Goal: Information Seeking & Learning: Learn about a topic

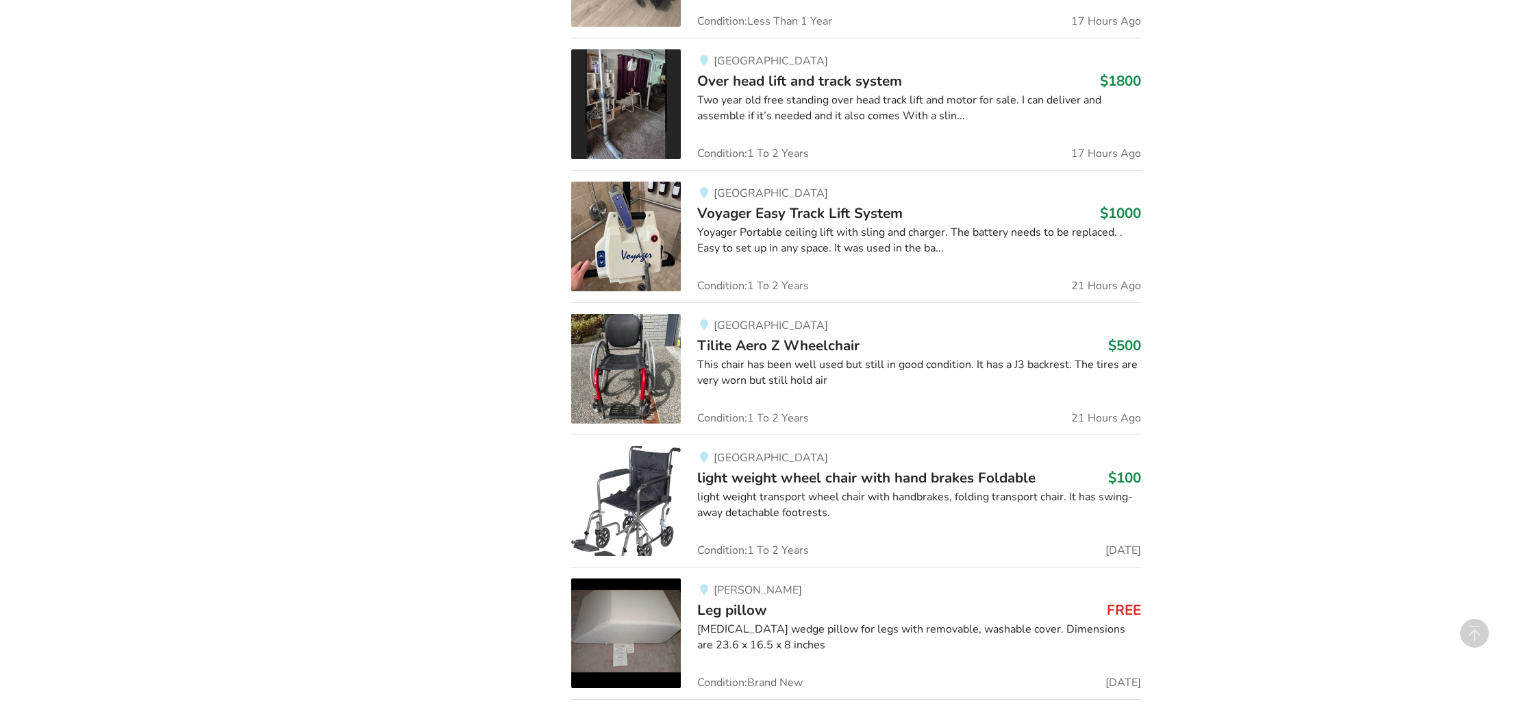
scroll to position [1695, 0]
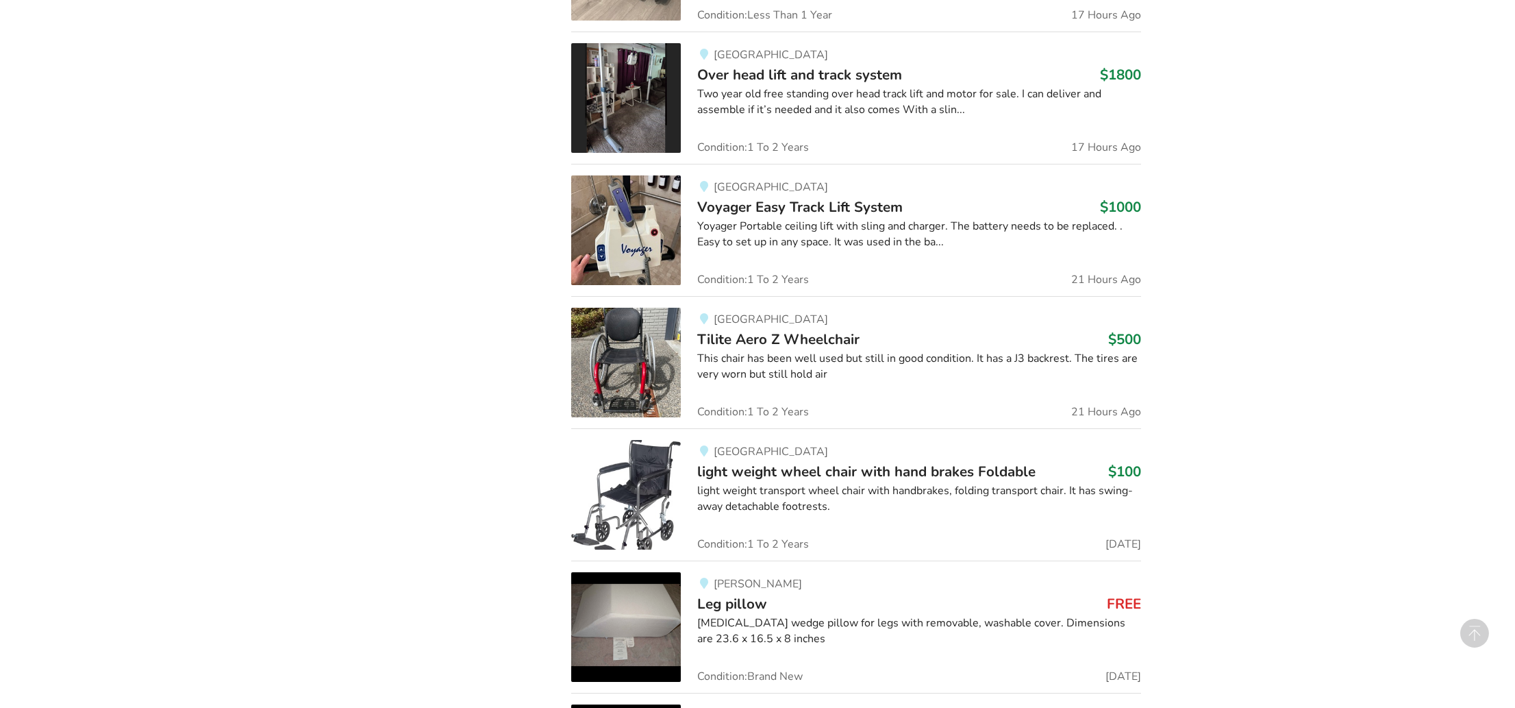
click at [595, 361] on img at bounding box center [626, 363] width 110 height 110
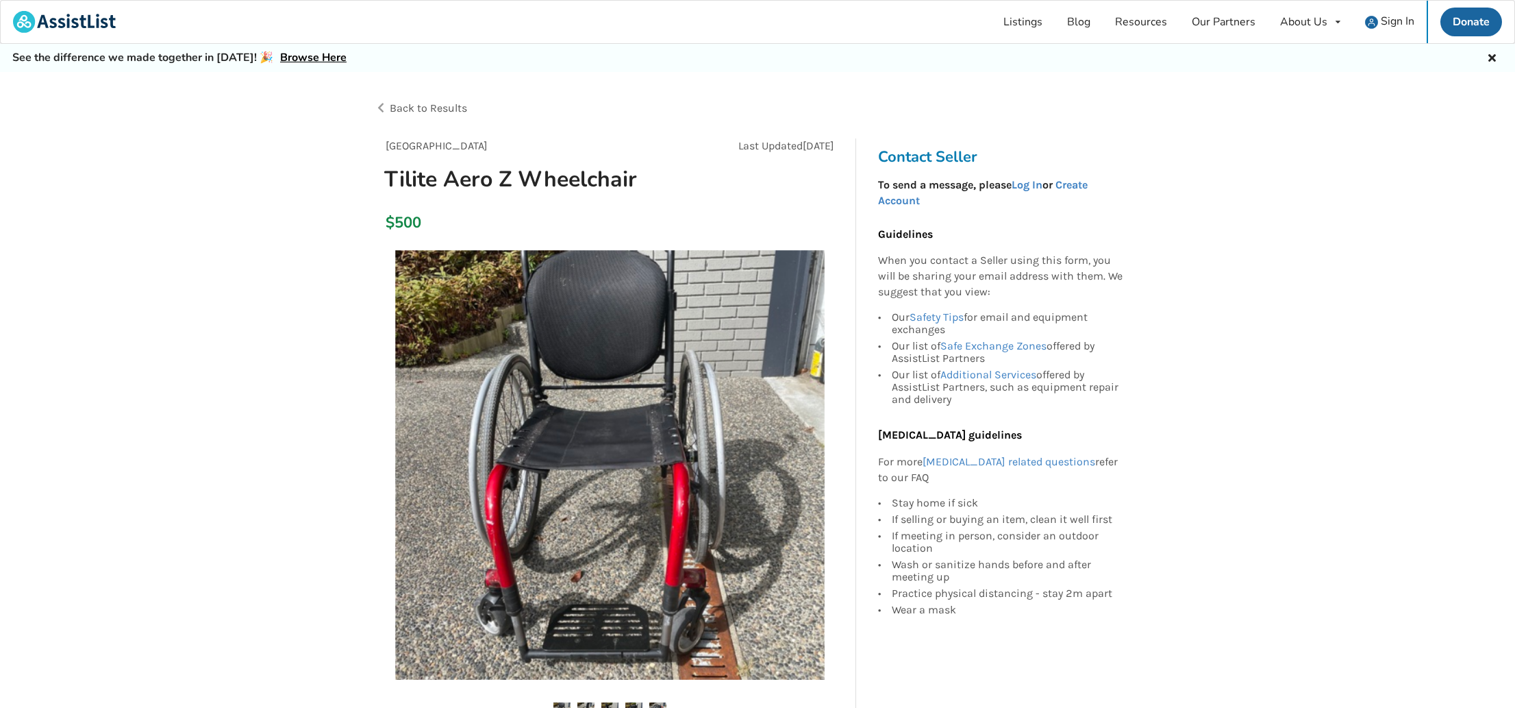
click at [625, 375] on img at bounding box center [609, 464] width 429 height 429
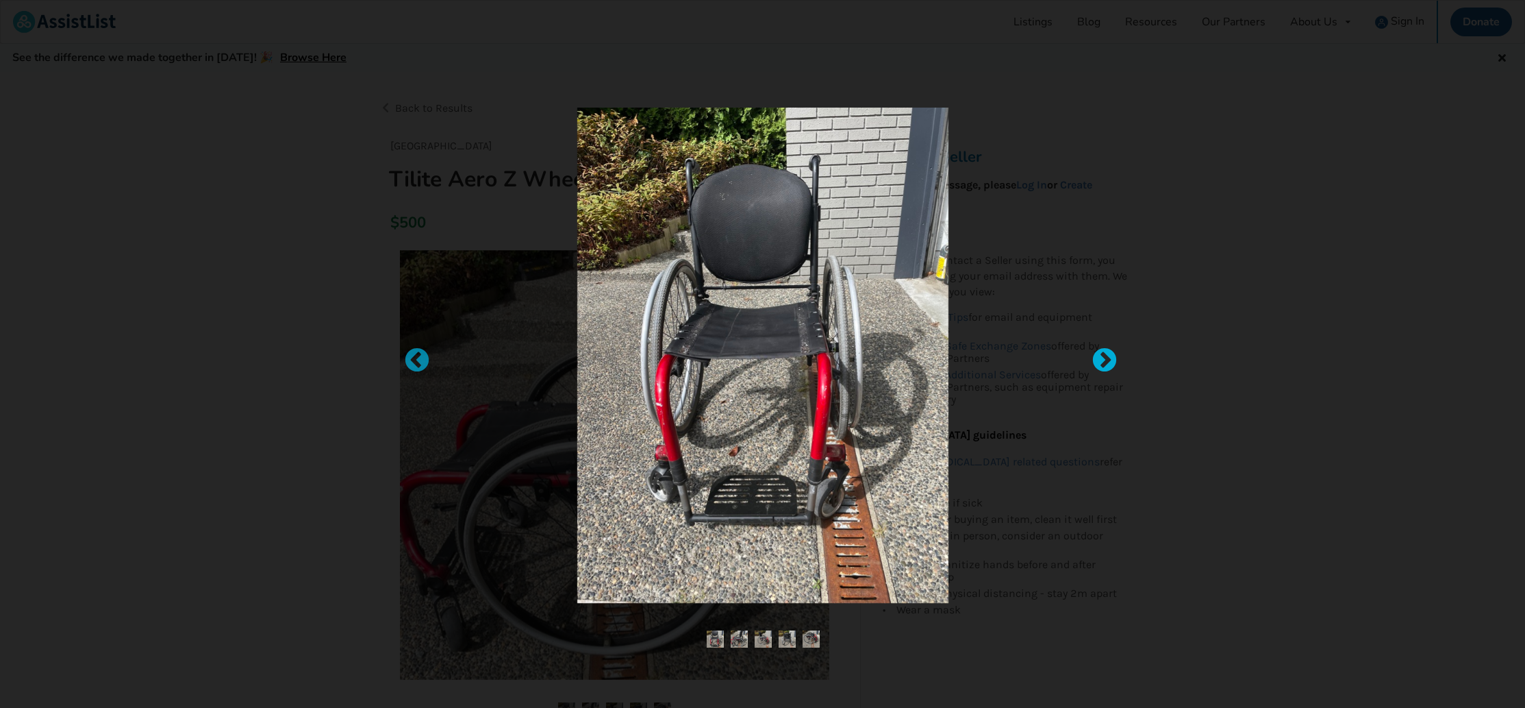
click at [1105, 361] on div at bounding box center [1098, 354] width 14 height 14
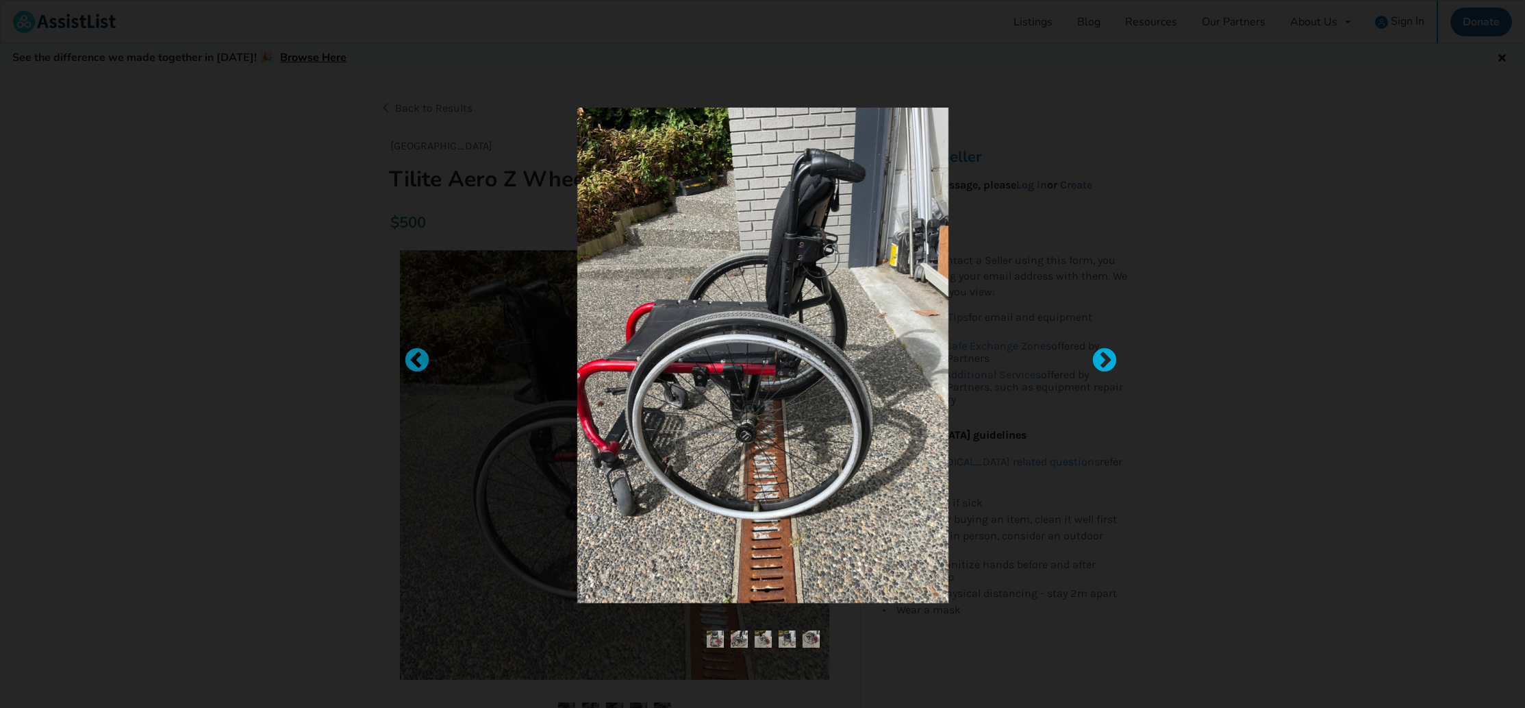
click at [1105, 361] on div at bounding box center [1098, 354] width 14 height 14
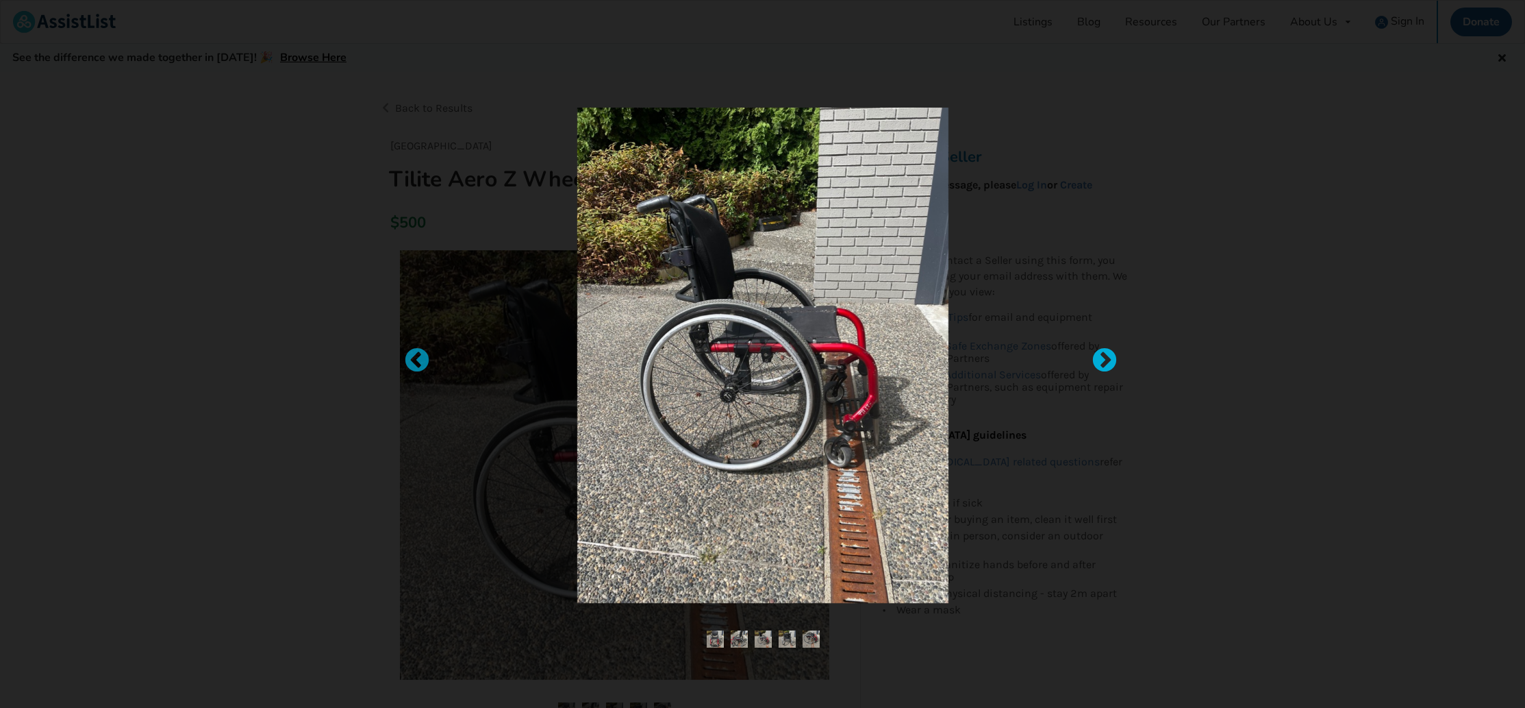
click at [1105, 361] on div at bounding box center [1098, 354] width 14 height 14
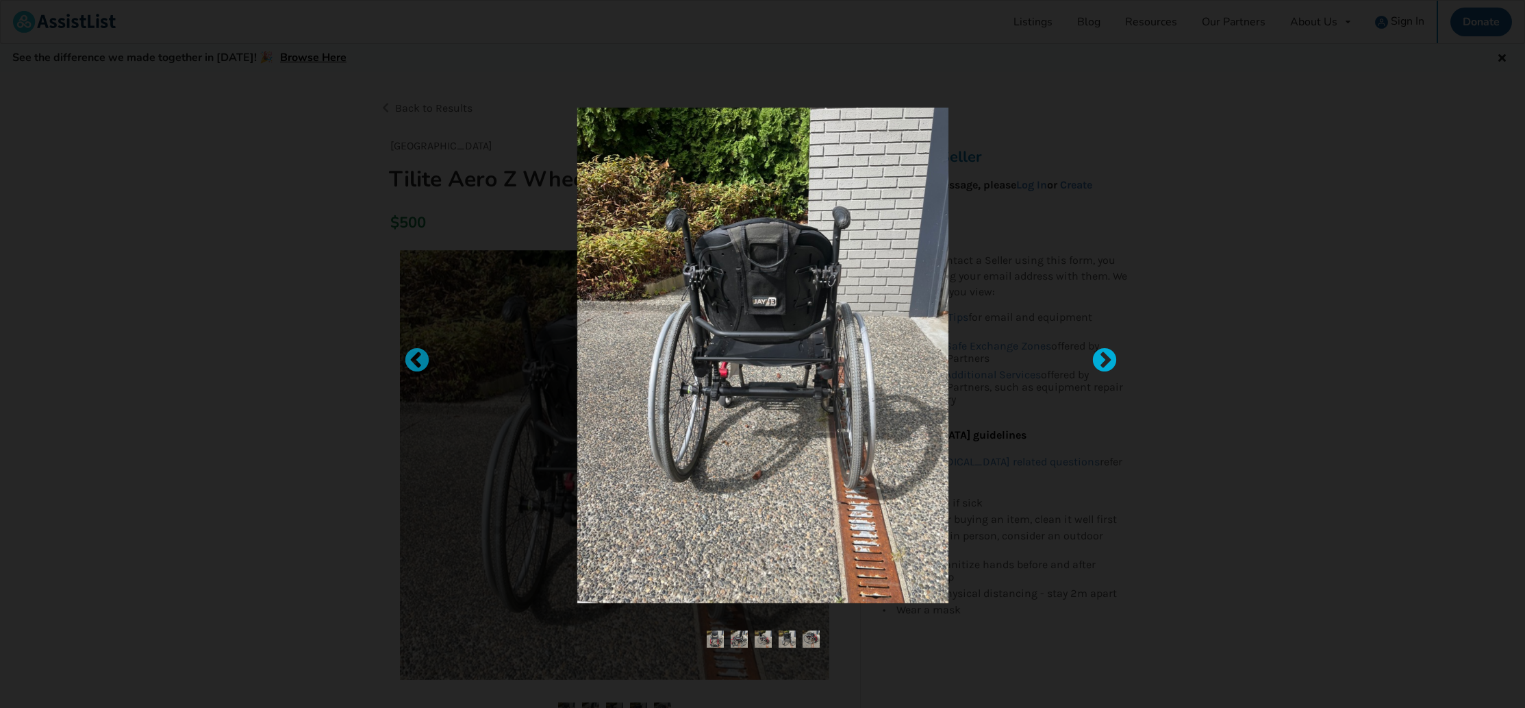
click at [1105, 361] on div at bounding box center [1098, 354] width 14 height 14
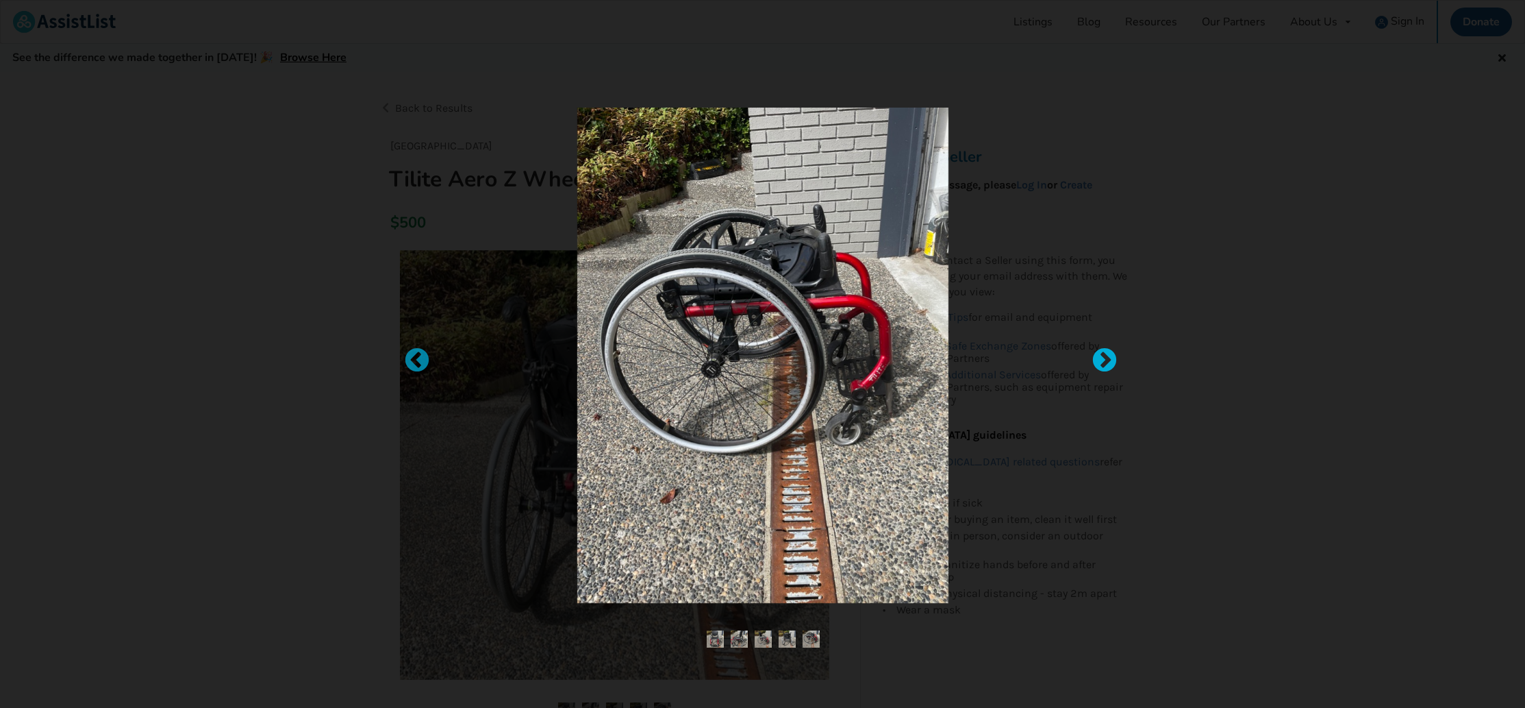
click at [1105, 361] on div at bounding box center [1098, 354] width 14 height 14
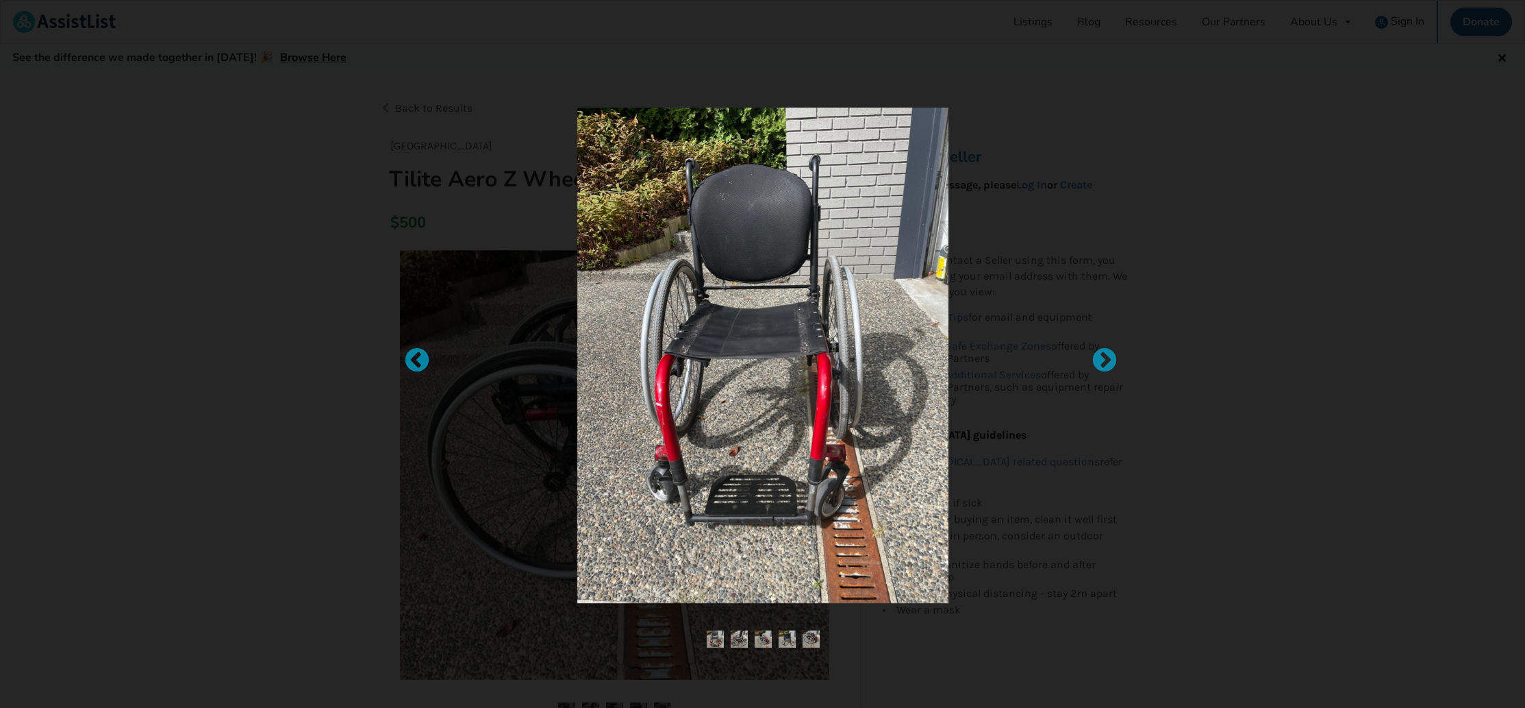
click at [1286, 441] on div at bounding box center [762, 354] width 1525 height 708
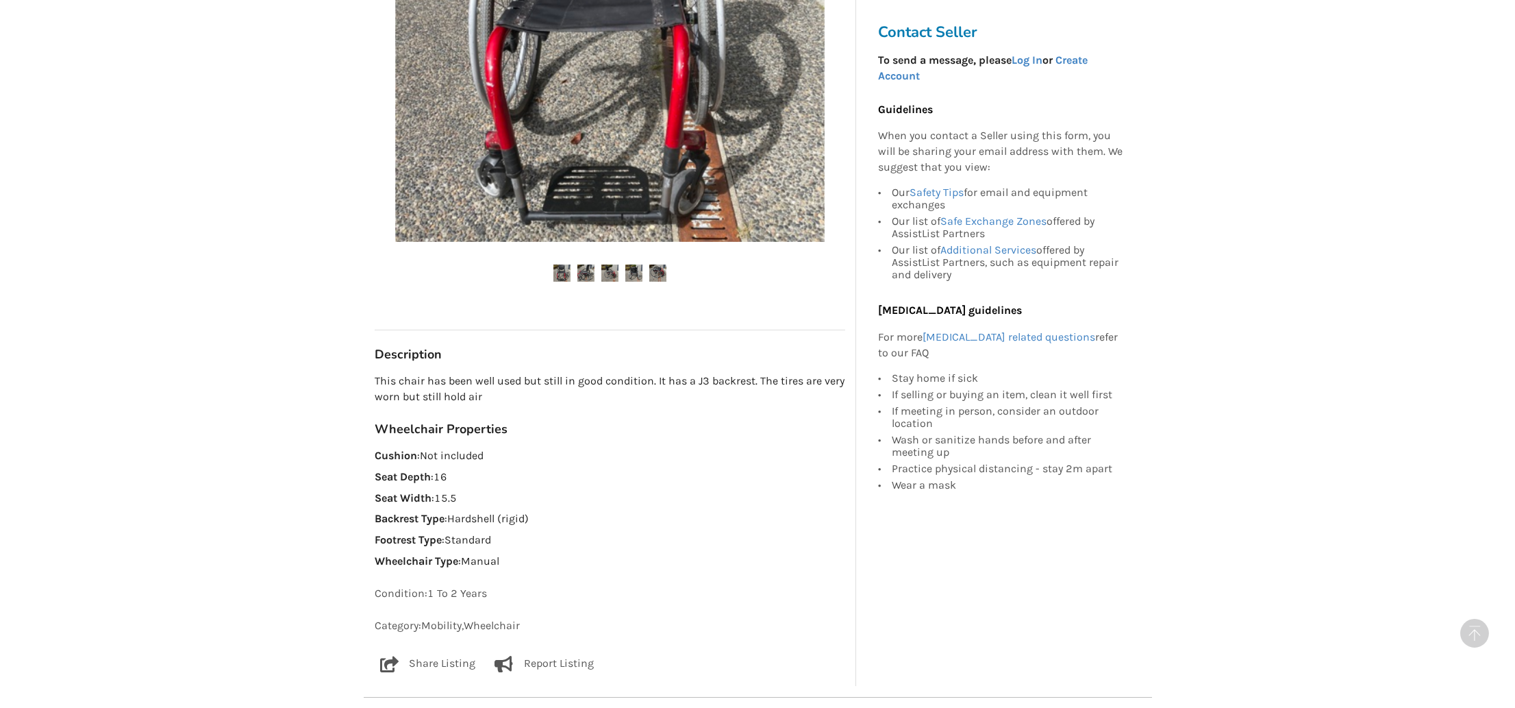
scroll to position [464, 0]
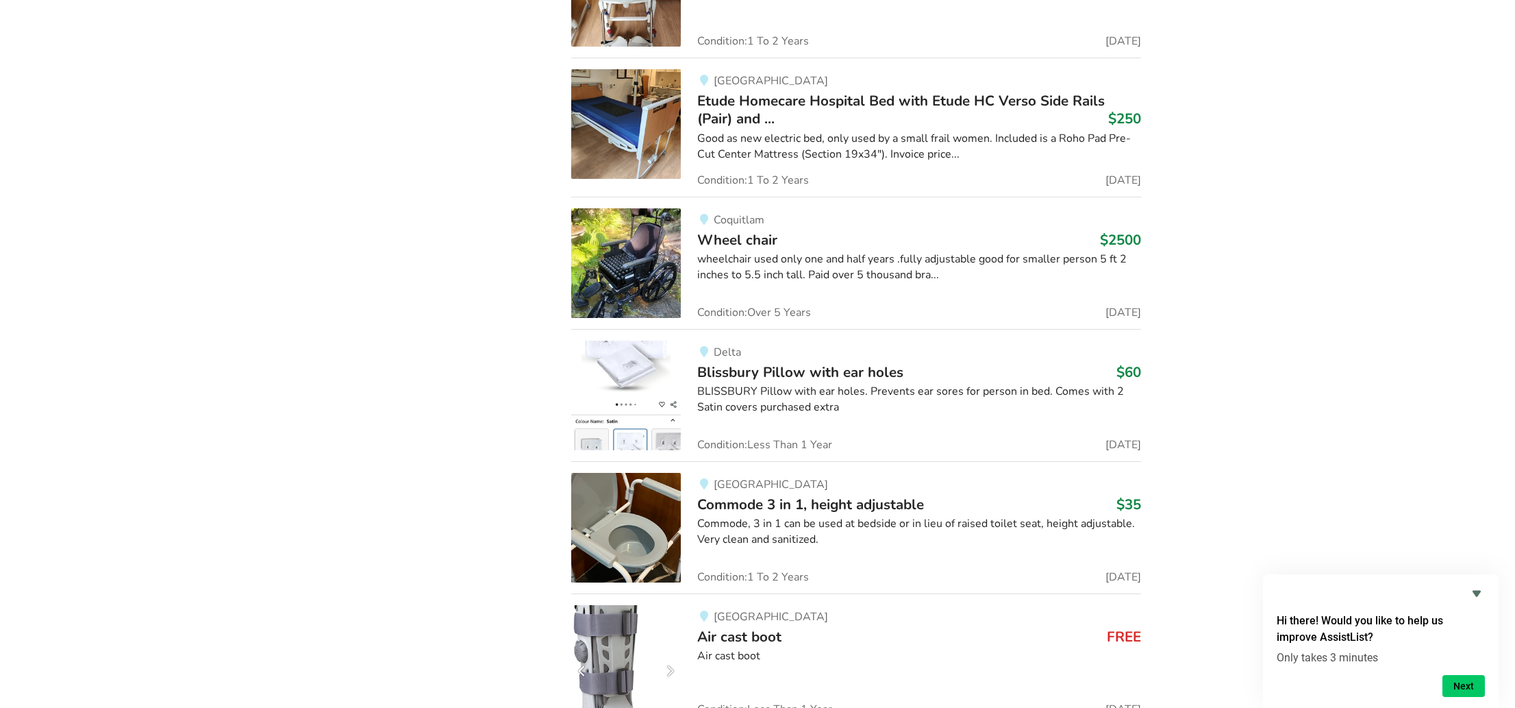
scroll to position [20635, 0]
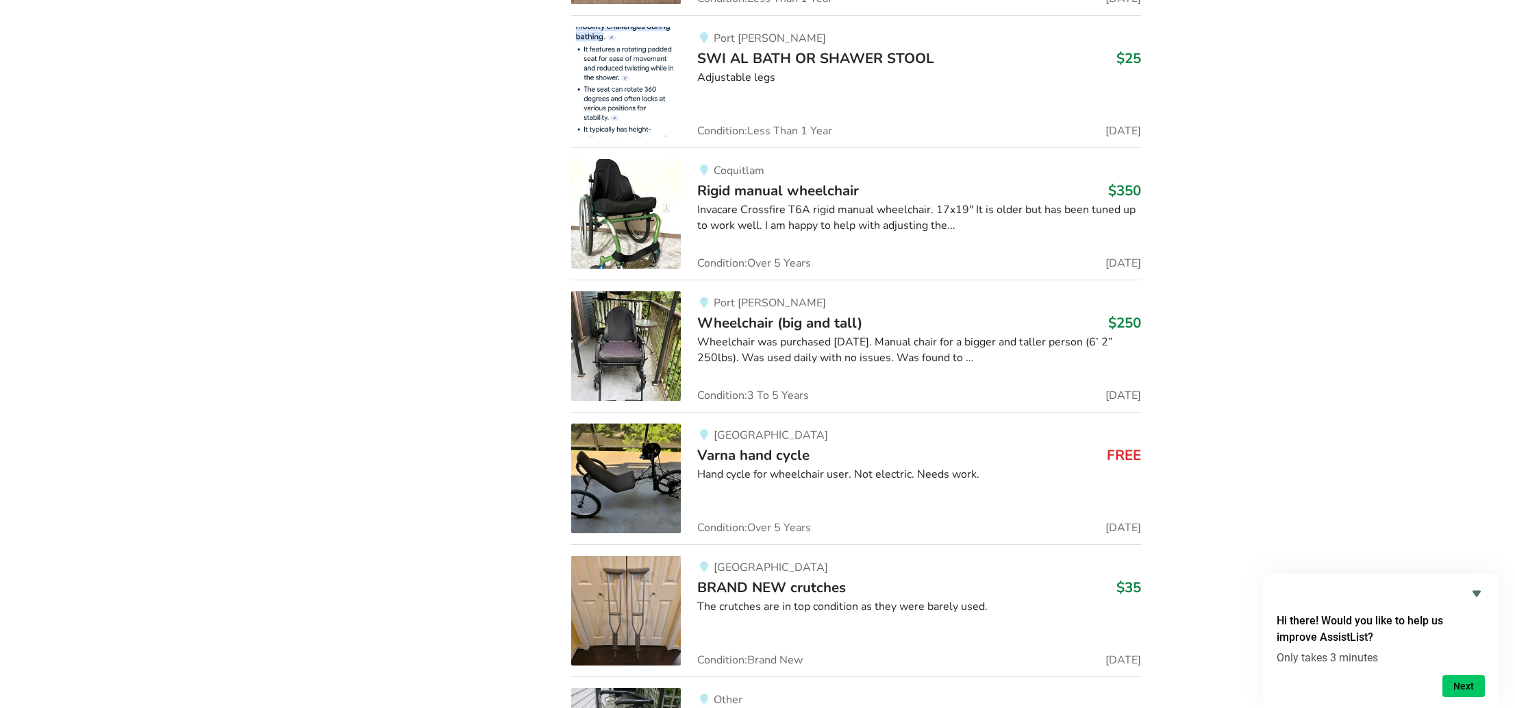
click at [602, 182] on img at bounding box center [626, 214] width 110 height 110
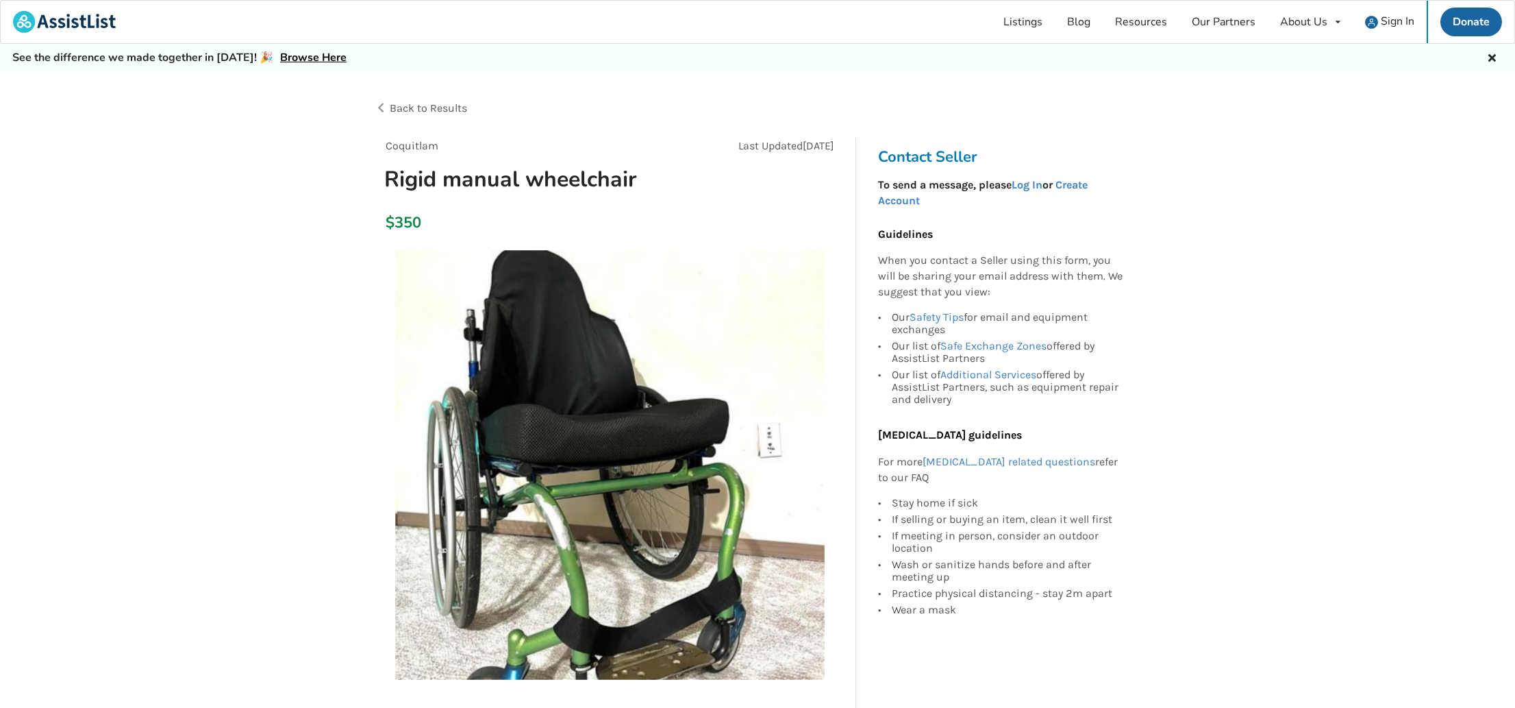
click at [666, 355] on img at bounding box center [609, 464] width 429 height 429
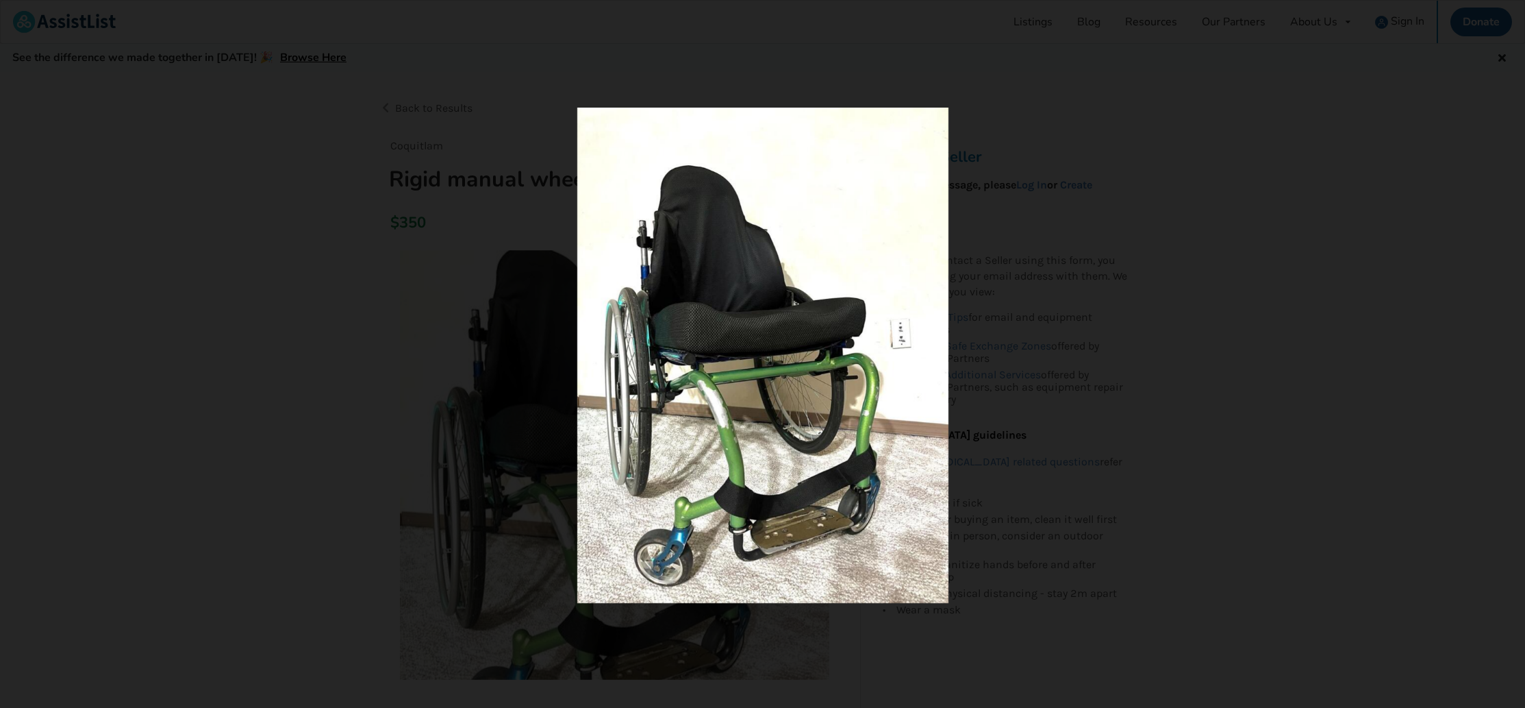
click at [781, 440] on img at bounding box center [762, 355] width 371 height 495
drag, startPoint x: 1370, startPoint y: 514, endPoint x: 1312, endPoint y: 543, distance: 64.9
click at [1369, 514] on div at bounding box center [762, 354] width 1525 height 708
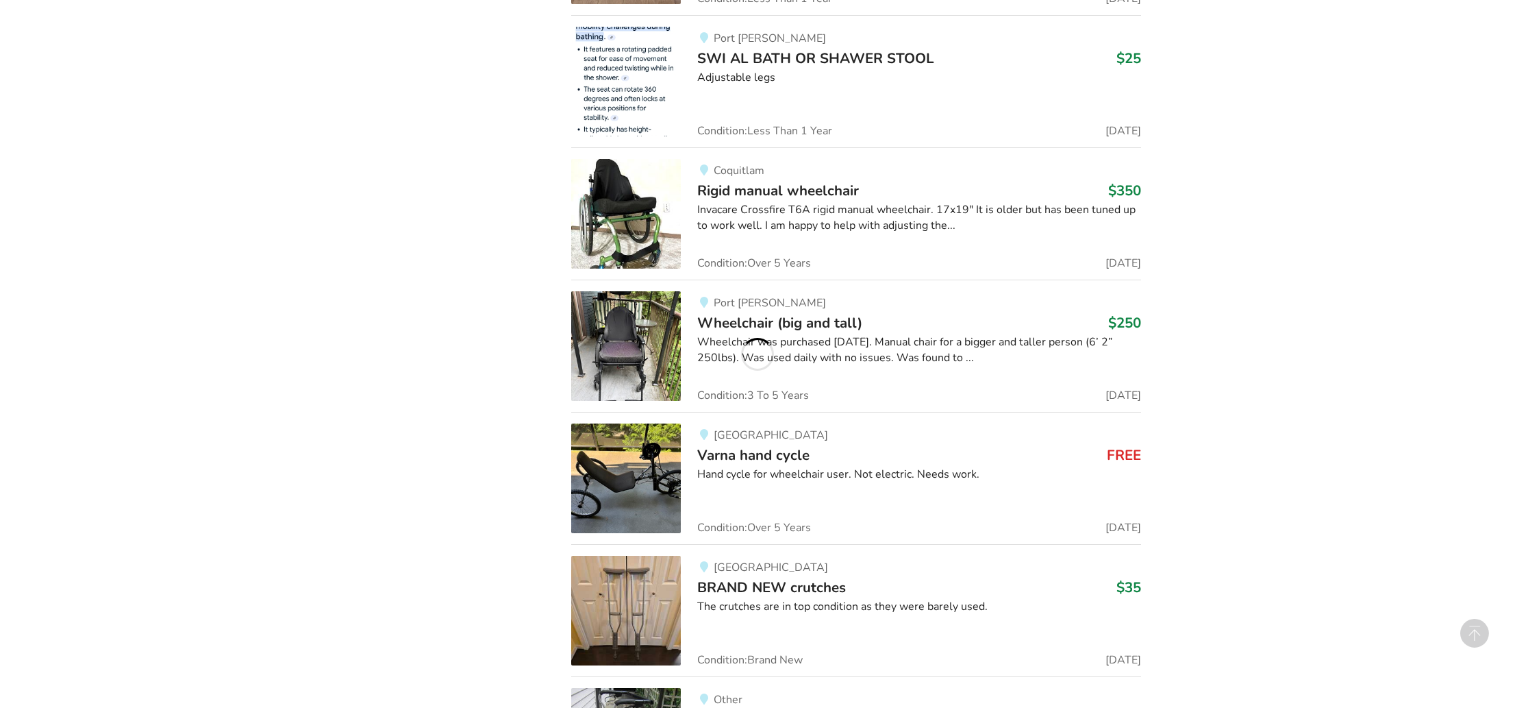
scroll to position [1233, 0]
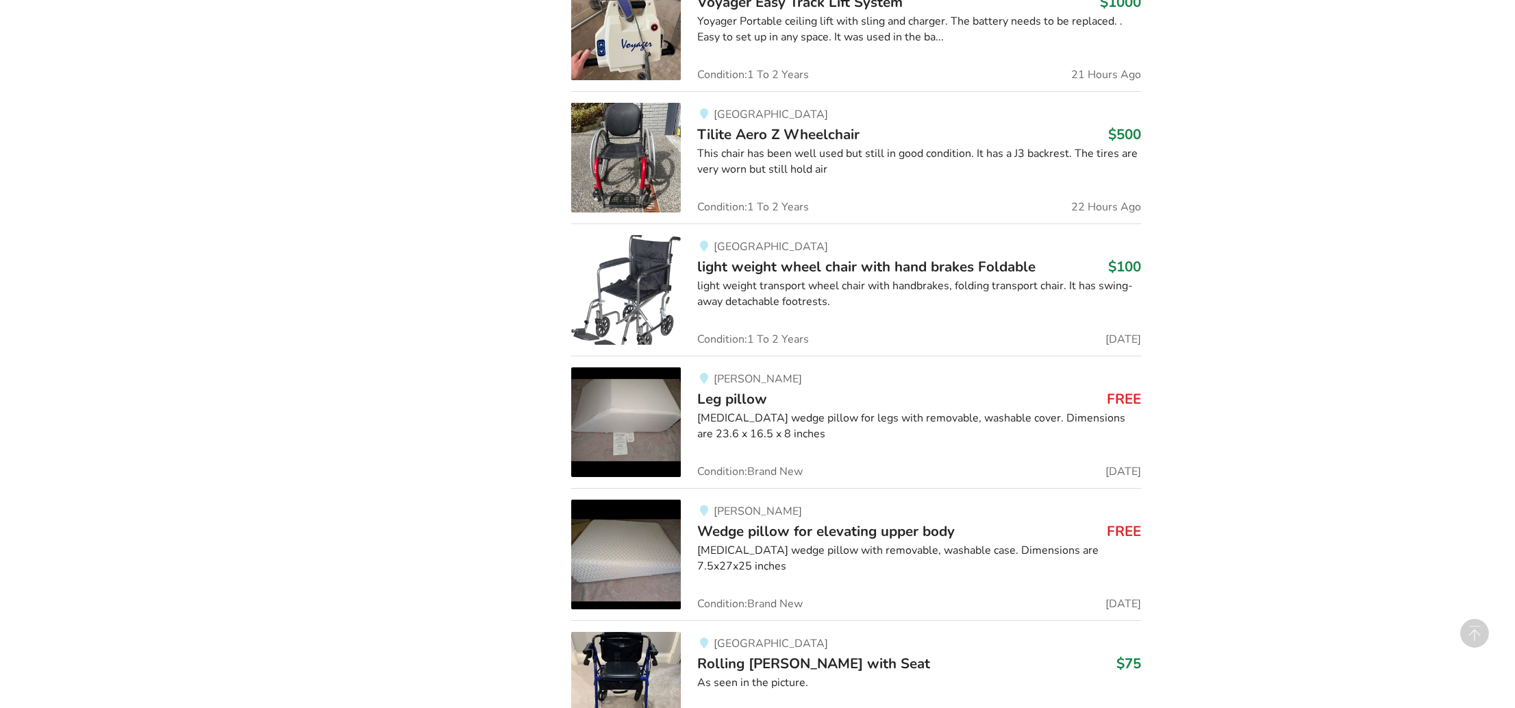
scroll to position [1867, 0]
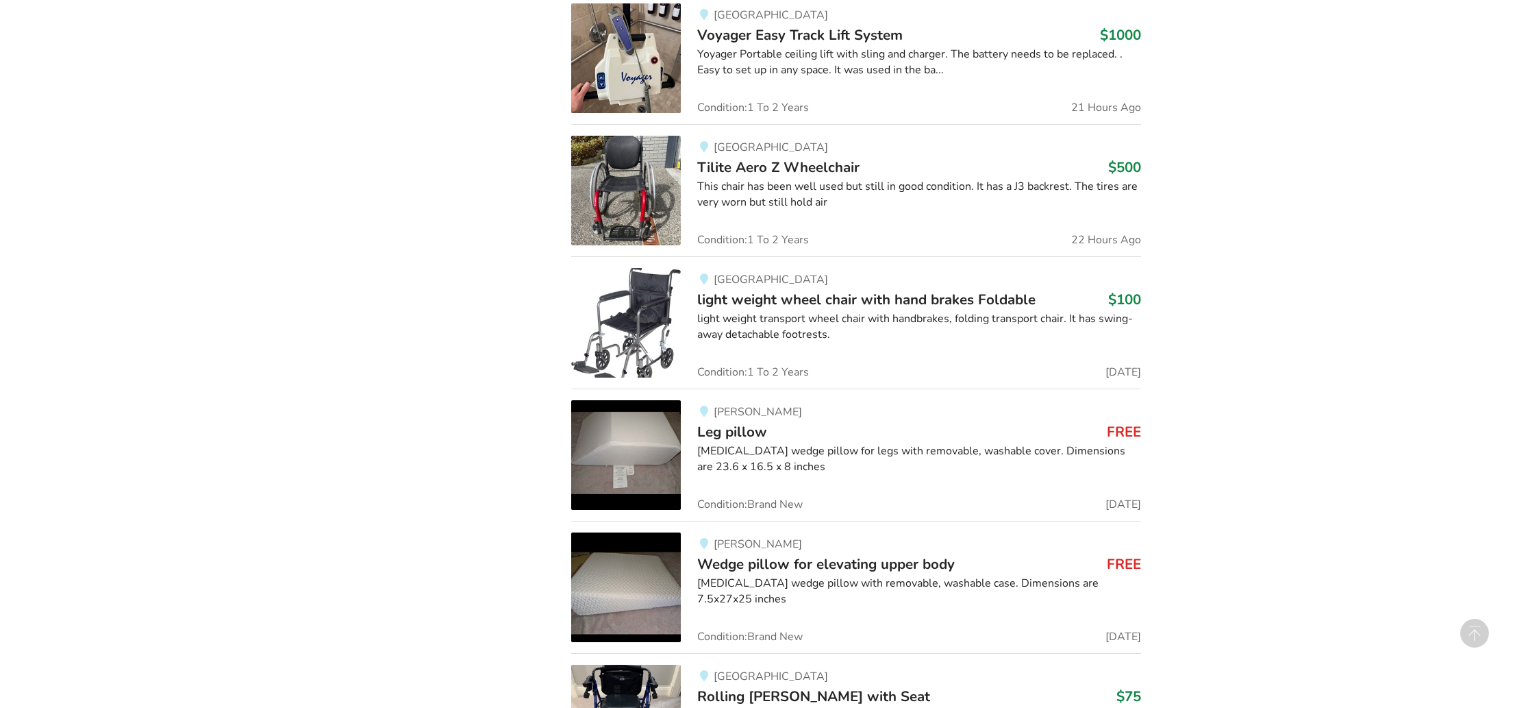
click at [648, 177] on img at bounding box center [626, 191] width 110 height 110
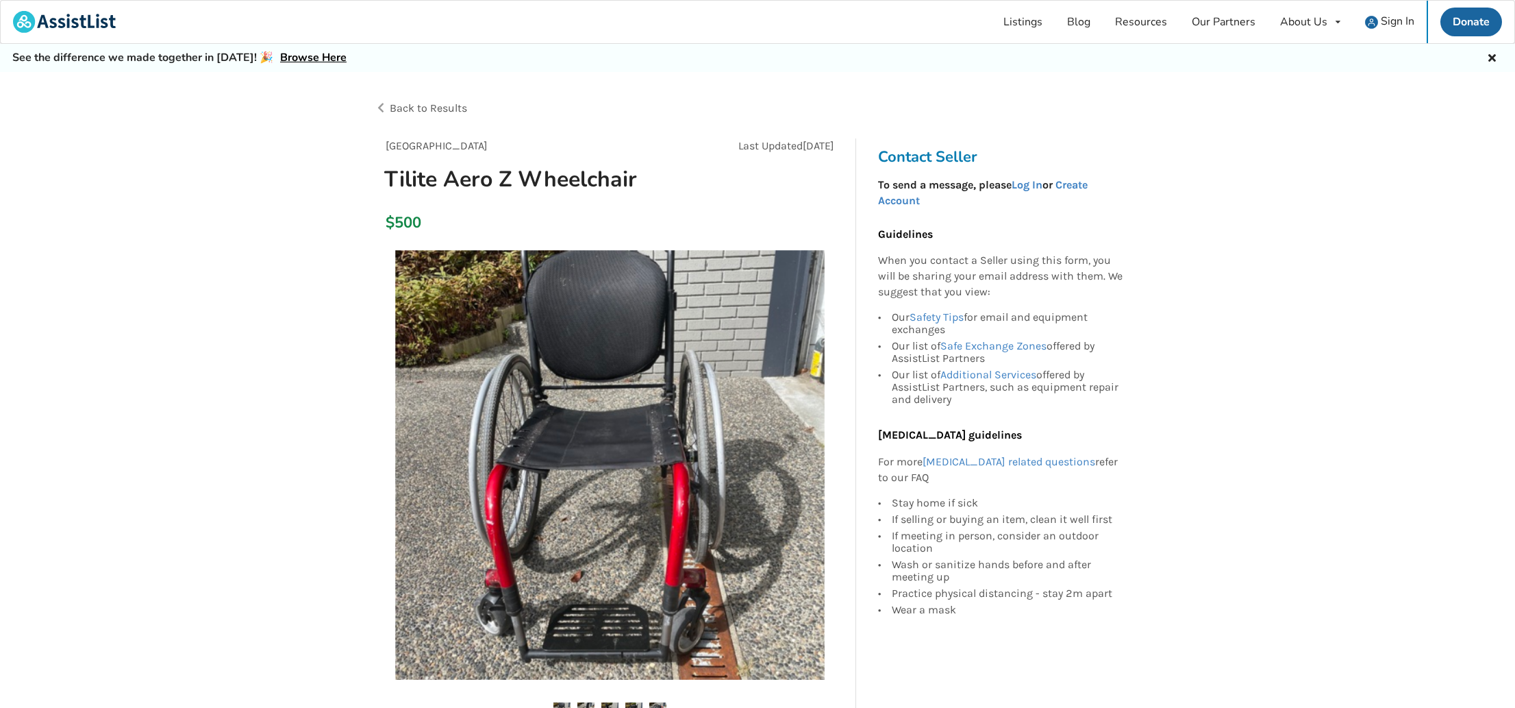
click at [620, 386] on img at bounding box center [609, 464] width 429 height 429
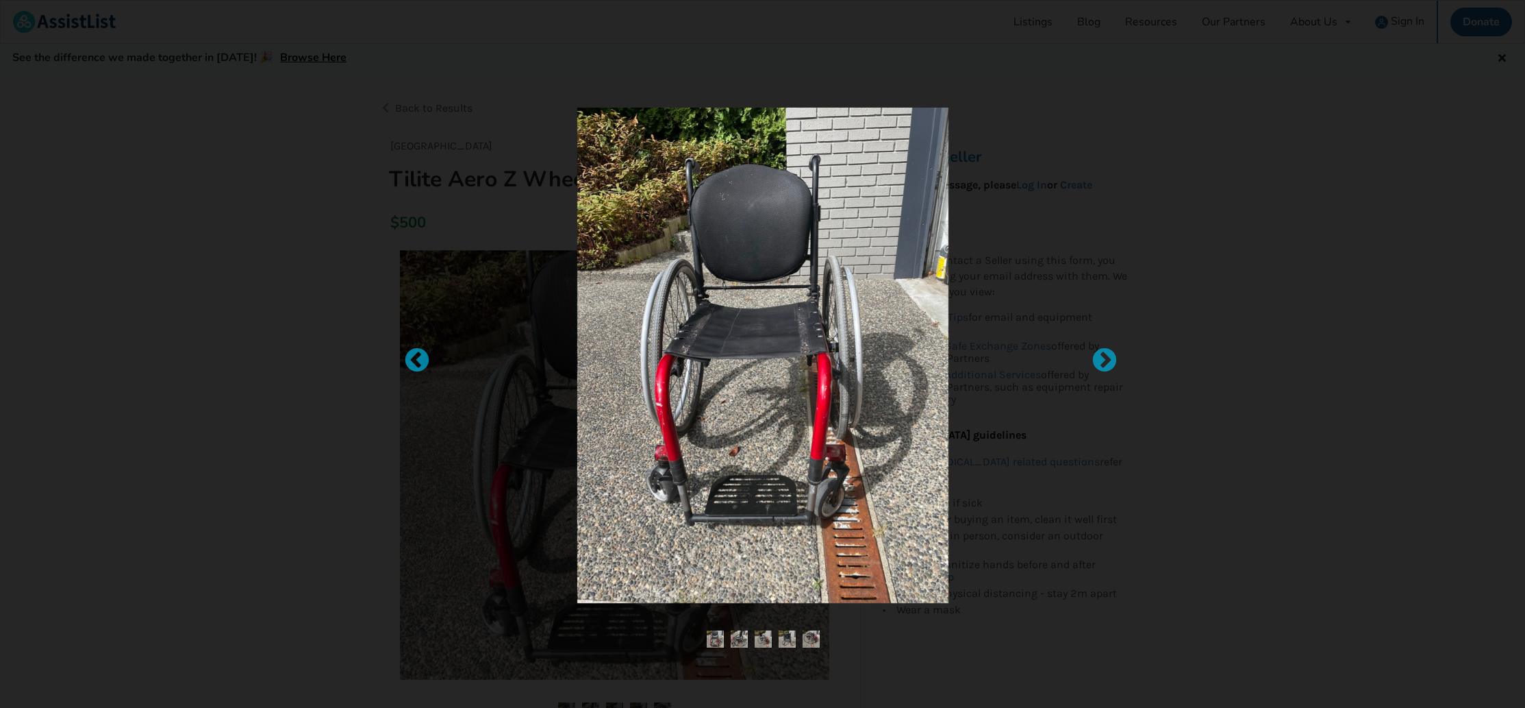
click at [706, 428] on img at bounding box center [762, 355] width 371 height 495
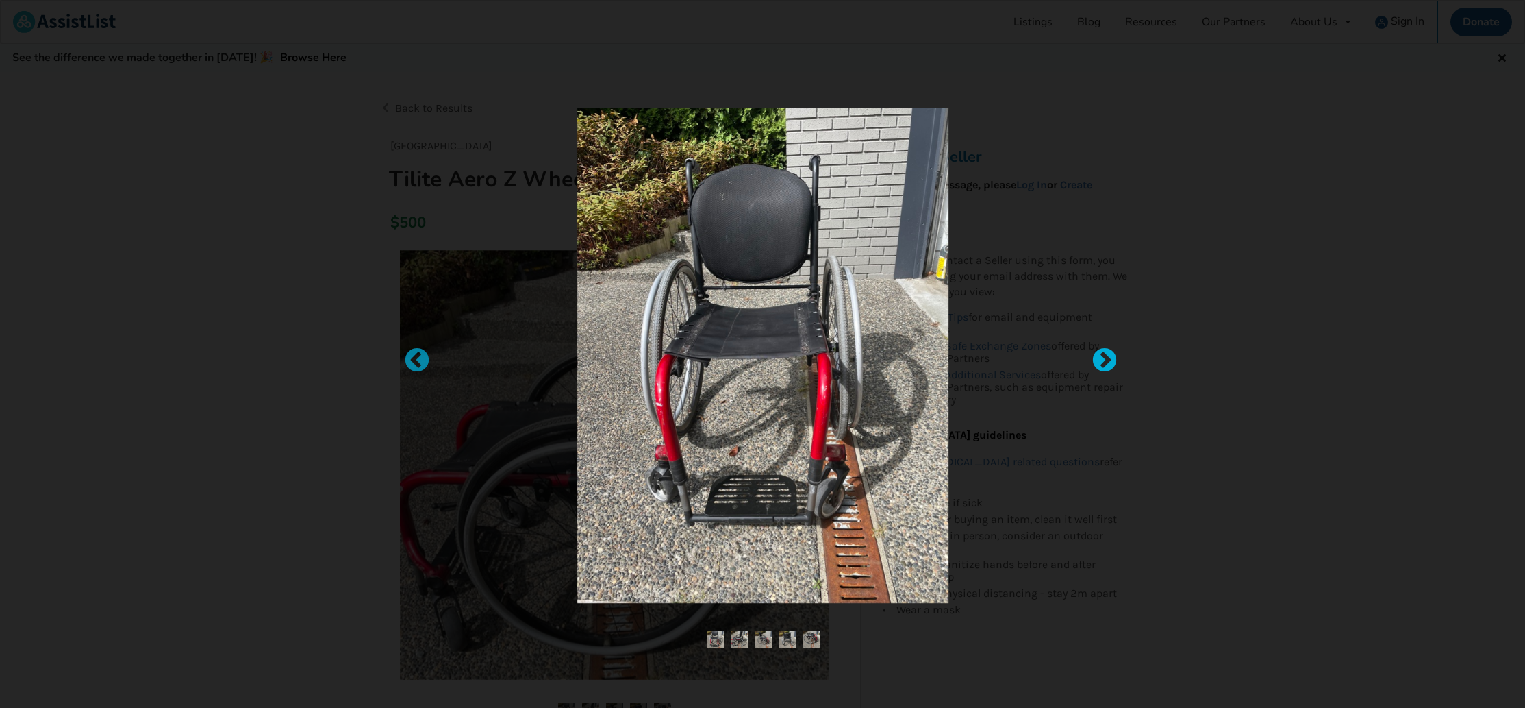
click at [1105, 357] on div at bounding box center [1098, 354] width 14 height 14
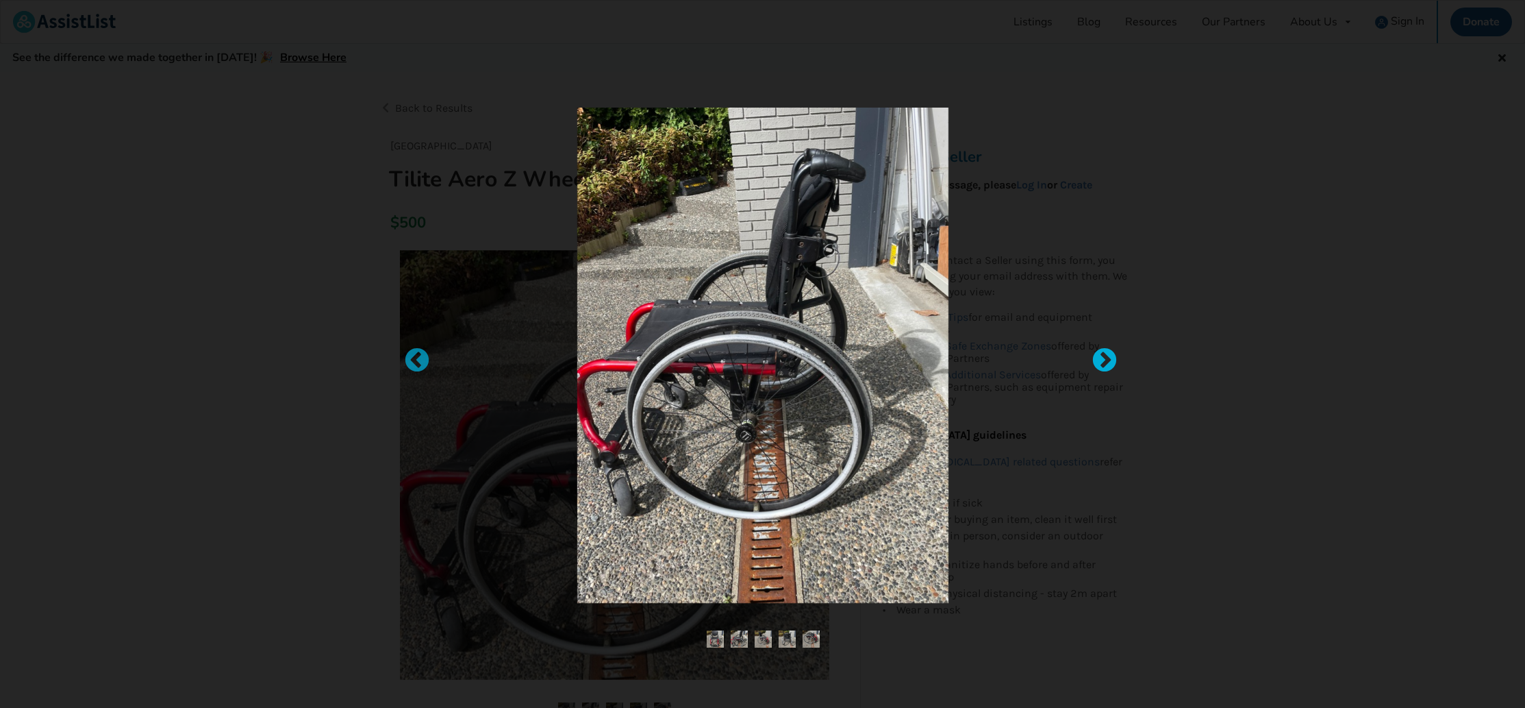
click at [1105, 357] on div at bounding box center [1098, 354] width 14 height 14
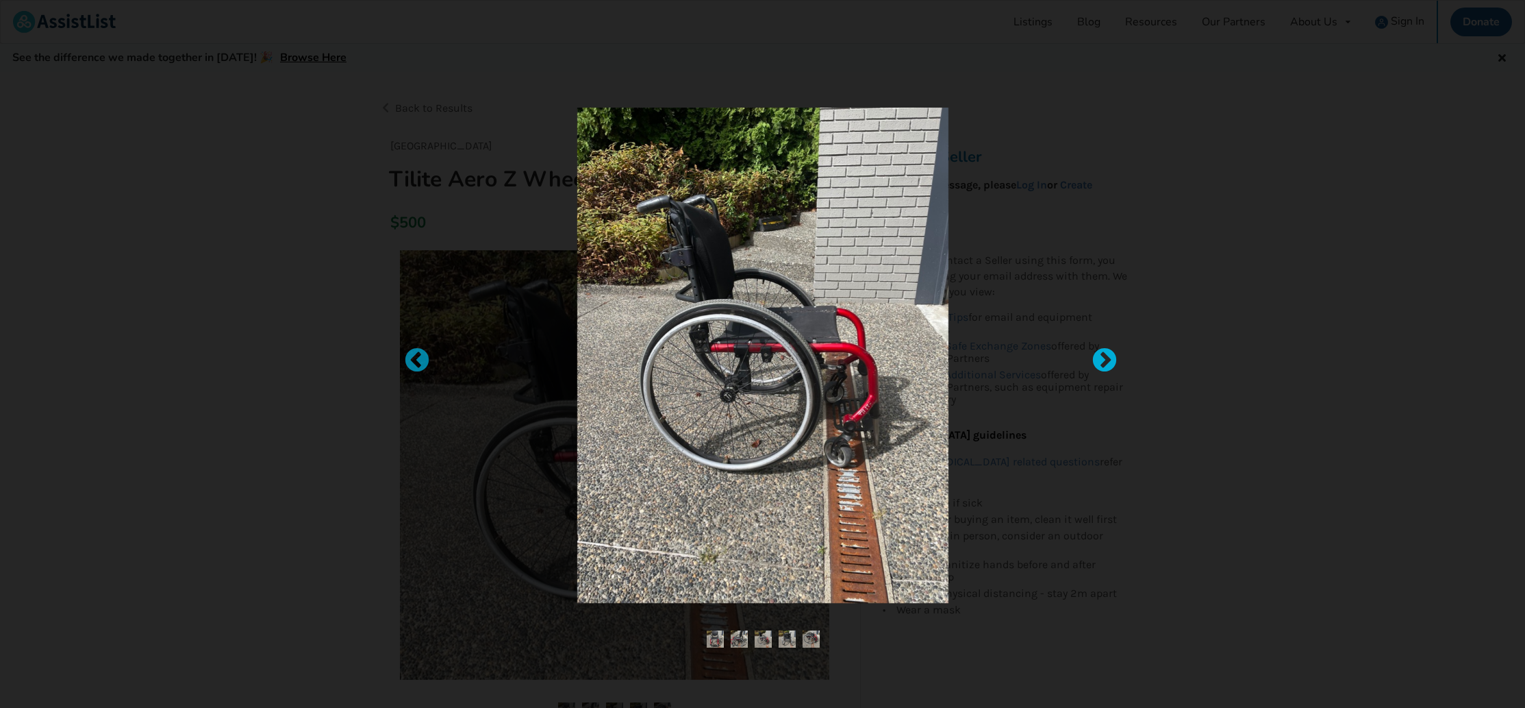
click at [1105, 357] on div at bounding box center [1098, 354] width 14 height 14
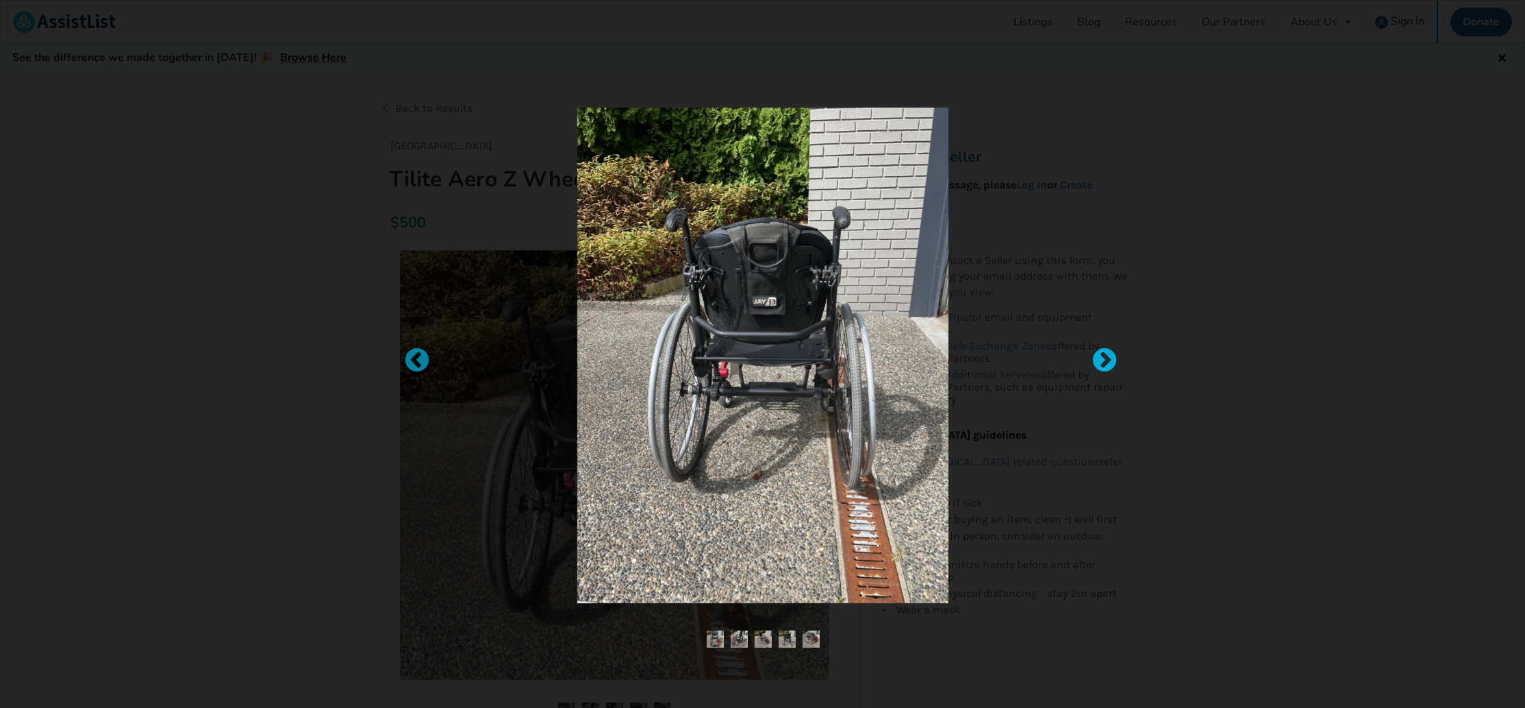
click at [1105, 357] on div at bounding box center [1098, 354] width 14 height 14
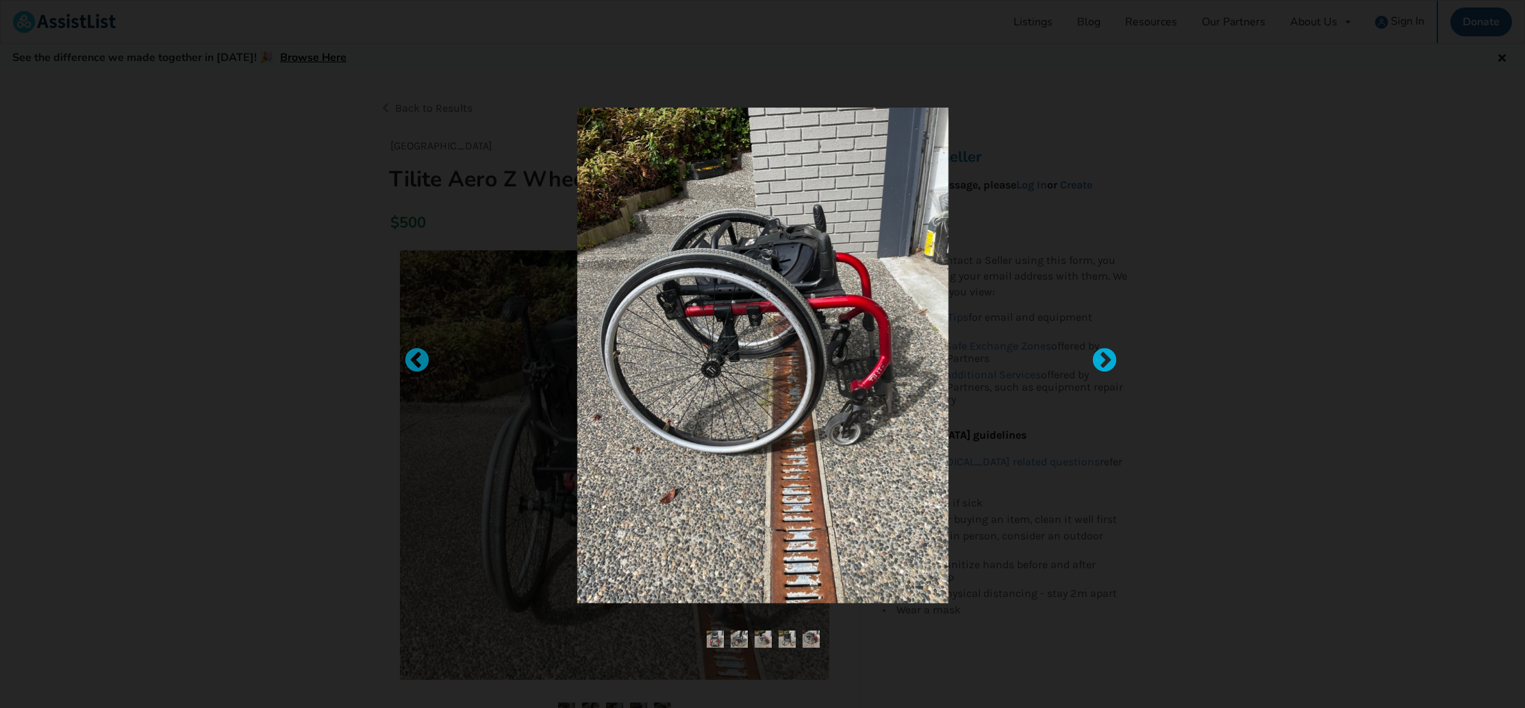
click at [1105, 357] on div at bounding box center [1098, 354] width 14 height 14
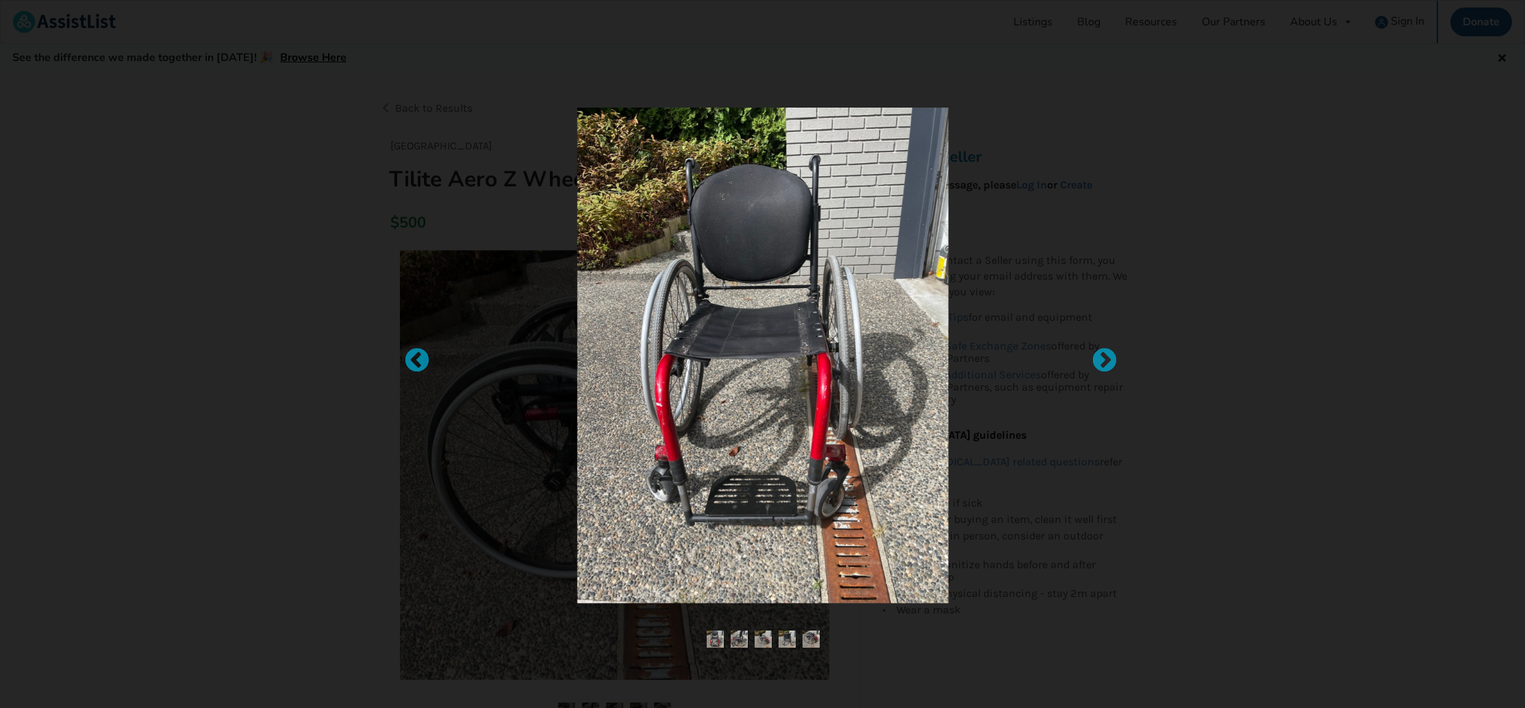
click at [1214, 468] on div at bounding box center [762, 354] width 1525 height 708
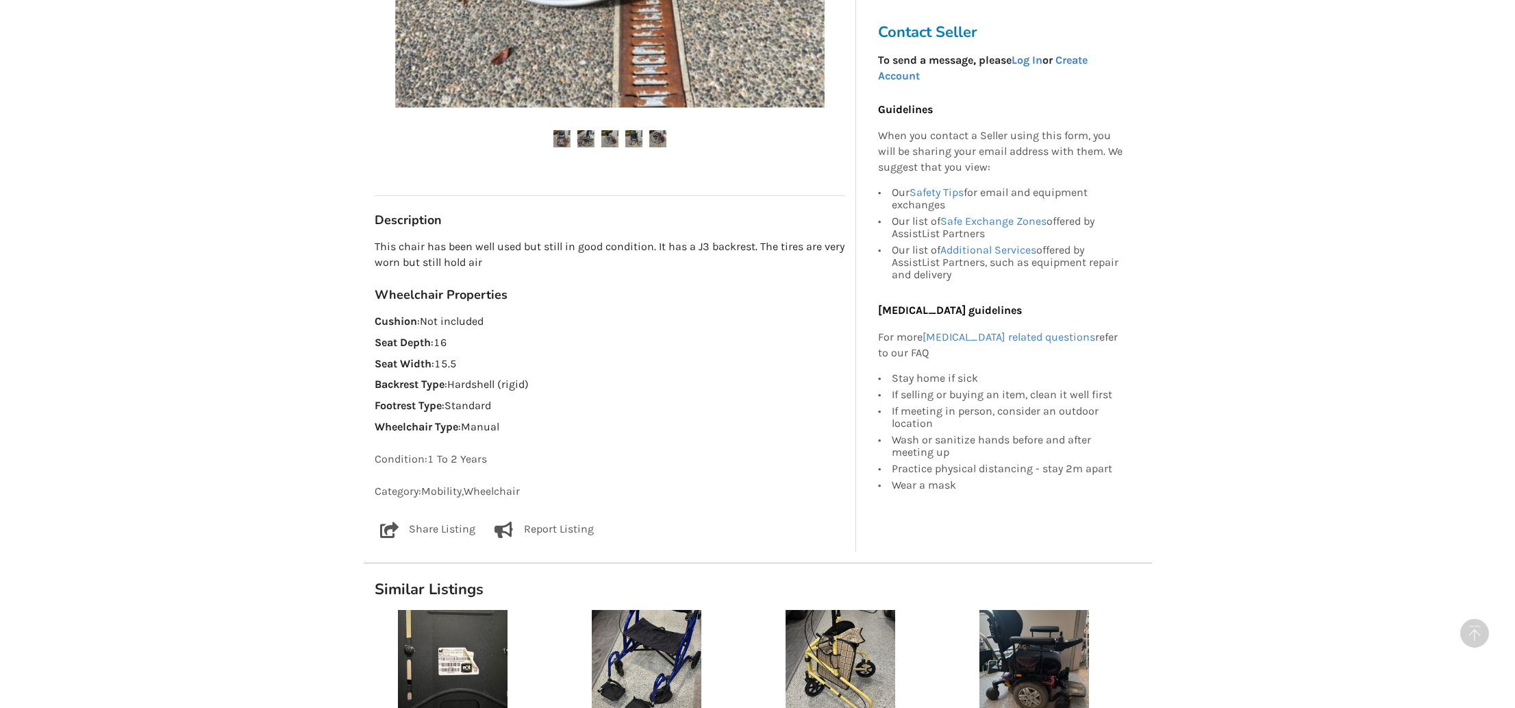
scroll to position [621, 0]
